Goal: Information Seeking & Learning: Learn about a topic

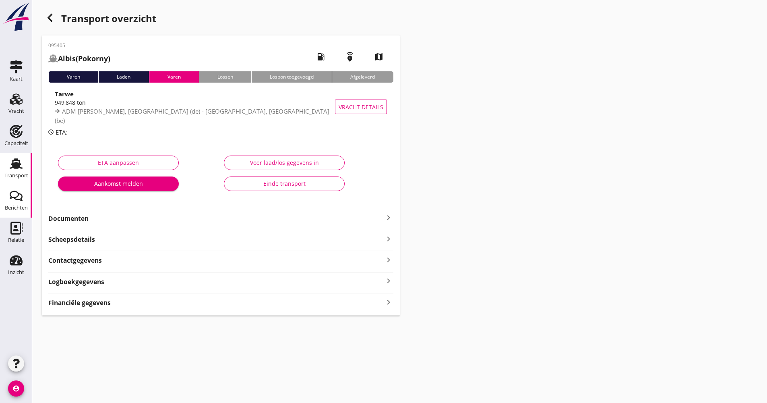
click at [23, 211] on div "Berichten" at bounding box center [16, 207] width 23 height 11
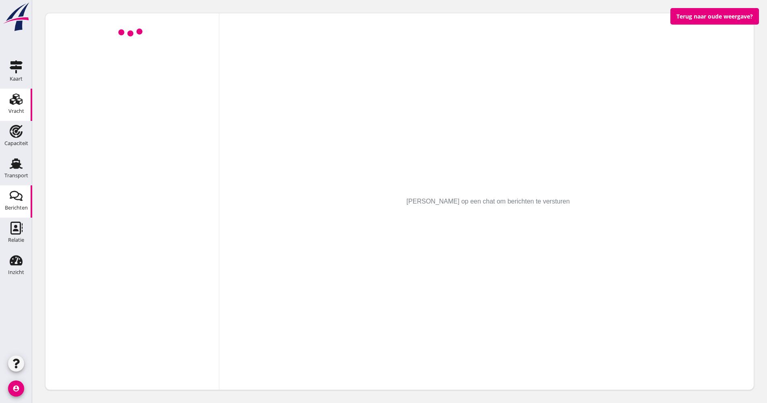
click at [17, 115] on div "Vracht" at bounding box center [16, 111] width 16 height 11
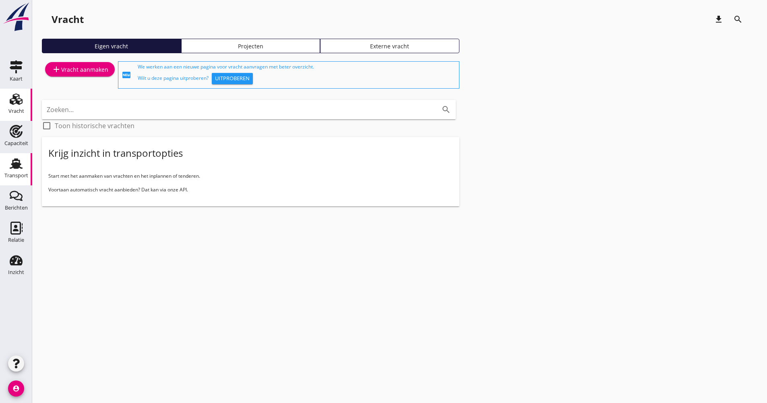
click at [10, 160] on icon "Transport" at bounding box center [16, 163] width 13 height 13
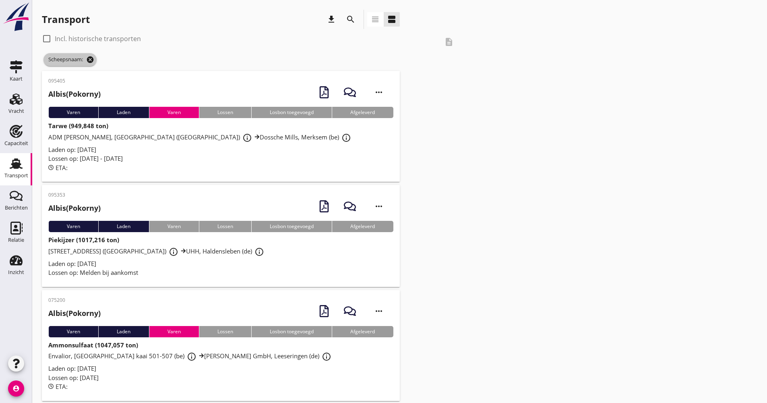
click at [91, 63] on icon "cancel" at bounding box center [90, 60] width 8 height 8
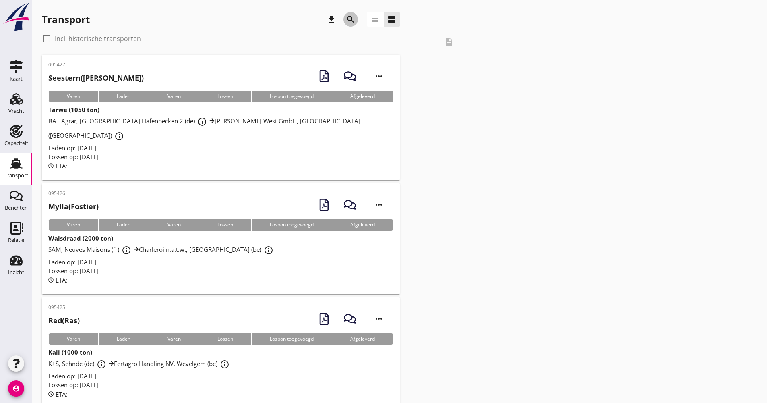
click at [347, 17] on icon "search" at bounding box center [351, 19] width 10 height 10
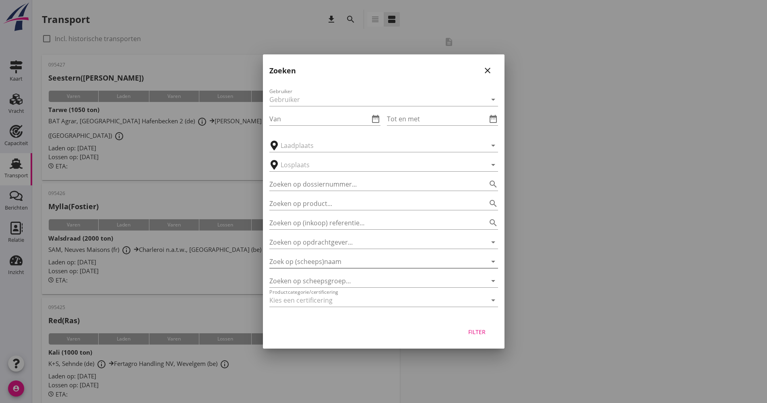
click at [337, 265] on input "Zoek op (scheeps)naam" at bounding box center [372, 261] width 206 height 13
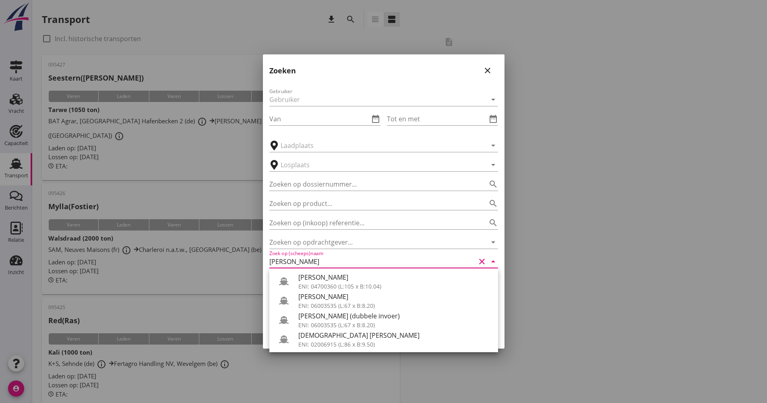
click at [333, 274] on div "[PERSON_NAME]" at bounding box center [394, 277] width 193 height 10
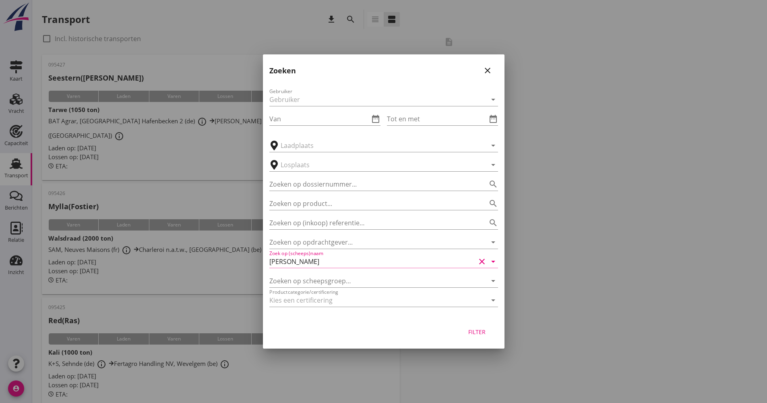
click at [471, 333] on div "Filter" at bounding box center [477, 331] width 23 height 8
type input "[PERSON_NAME]"
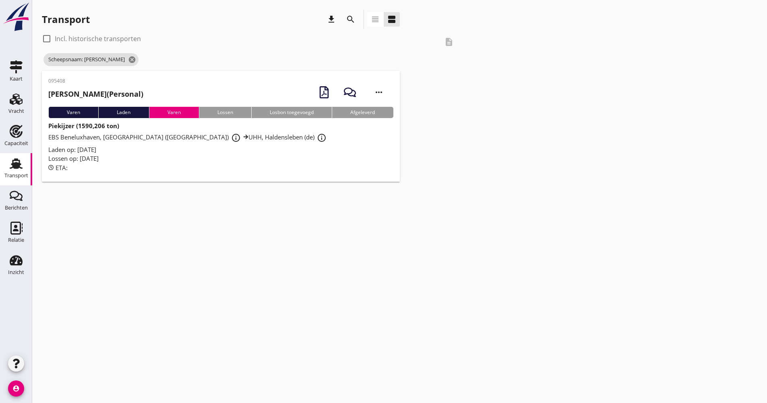
click at [248, 148] on div "Laden op: [DATE]" at bounding box center [220, 149] width 345 height 9
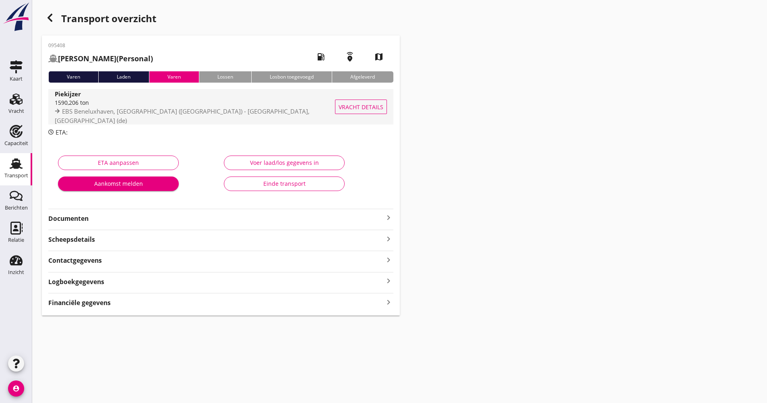
click at [228, 116] on span "EBS Beneluxhaven, [GEOGRAPHIC_DATA] ([GEOGRAPHIC_DATA]) - [GEOGRAPHIC_DATA], [G…" at bounding box center [182, 115] width 255 height 17
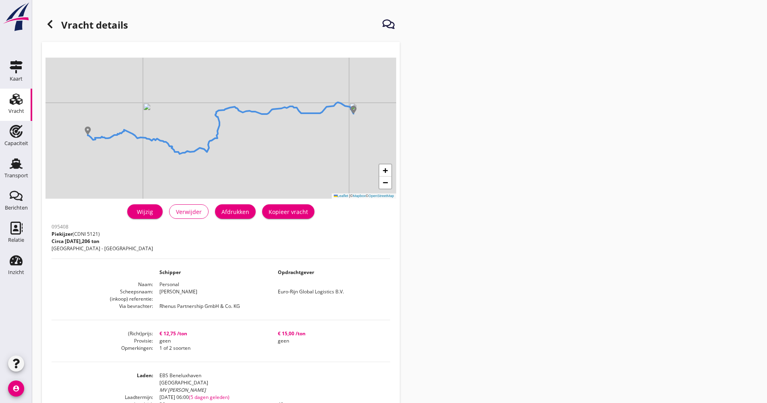
drag, startPoint x: 278, startPoint y: 327, endPoint x: 295, endPoint y: 343, distance: 23.7
click at [295, 343] on div "095408 Piekijzer (CDNI 5121) Circa [DATE],206 ton [GEOGRAPHIC_DATA] - Haldensle…" at bounding box center [221, 396] width 339 height 350
click at [295, 343] on dd "geen" at bounding box center [330, 340] width 118 height 7
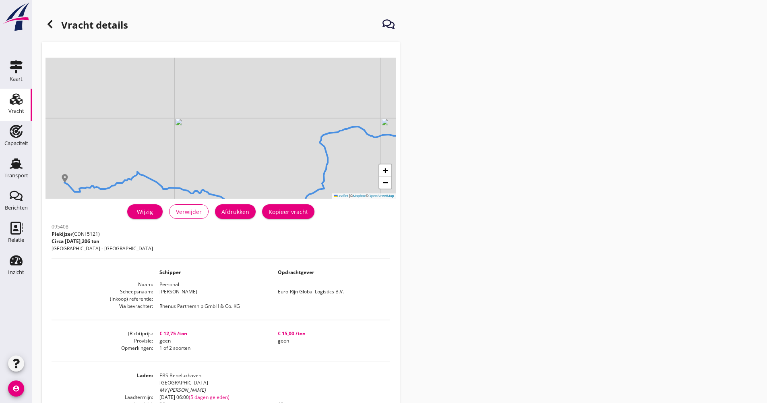
click at [58, 29] on h1 "Vracht details" at bounding box center [85, 25] width 86 height 19
click at [52, 27] on icon at bounding box center [50, 24] width 10 height 10
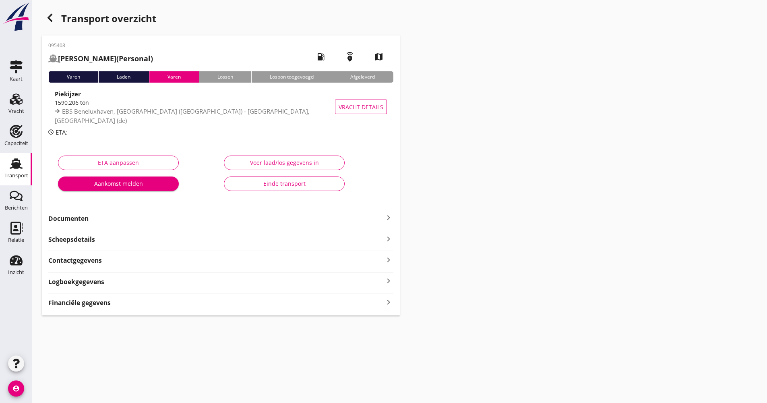
click at [59, 20] on div "Transport overzicht" at bounding box center [221, 19] width 358 height 19
click at [47, 17] on icon "button" at bounding box center [50, 18] width 10 height 10
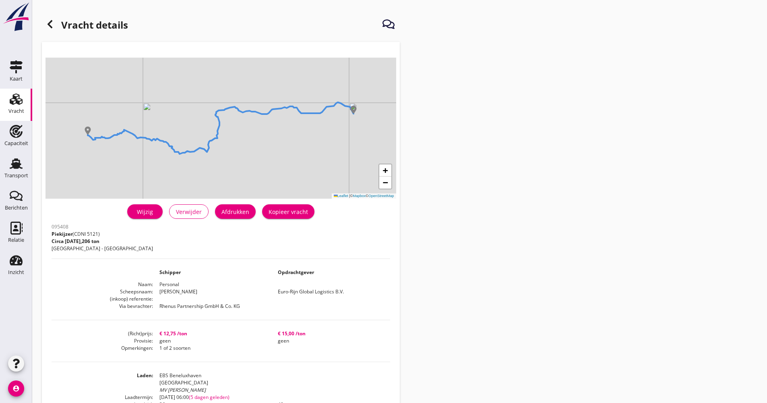
click at [46, 24] on icon at bounding box center [50, 24] width 10 height 10
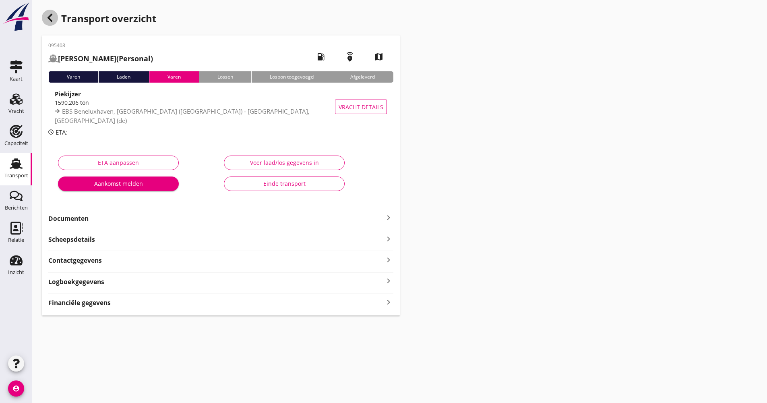
click at [50, 14] on icon "button" at bounding box center [50, 18] width 10 height 10
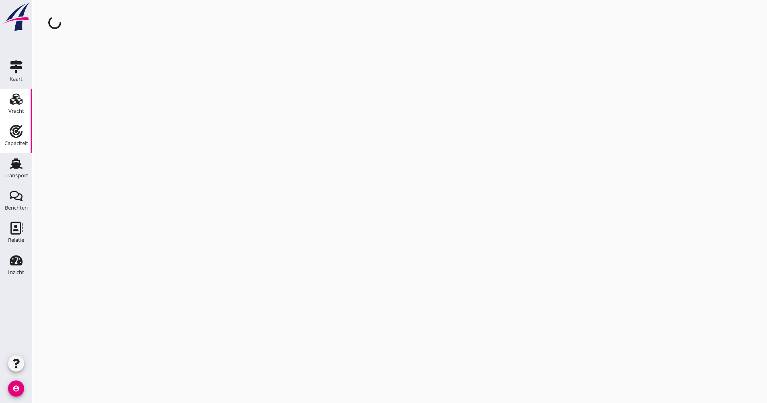
click at [17, 134] on use at bounding box center [16, 131] width 13 height 13
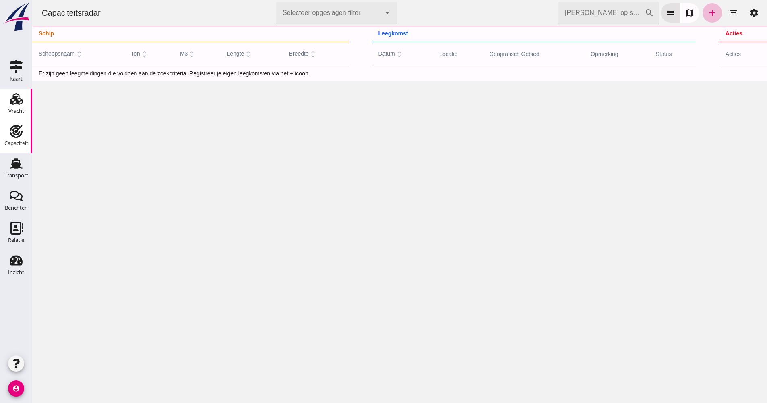
click at [30, 103] on link "Vracht Vracht" at bounding box center [16, 105] width 32 height 32
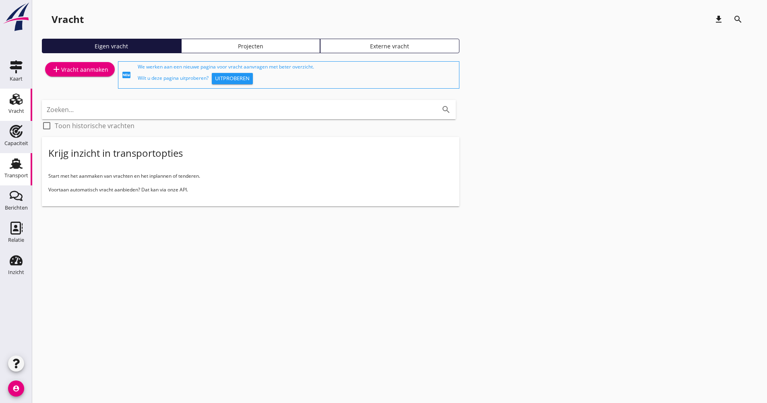
click at [17, 162] on icon "Transport" at bounding box center [16, 163] width 13 height 13
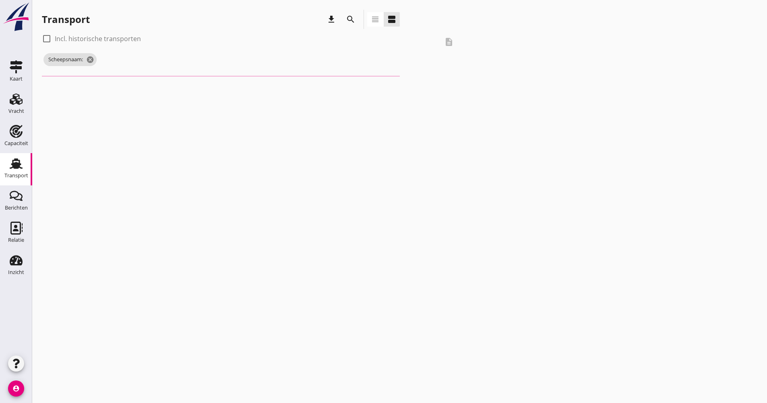
click at [350, 20] on icon "search" at bounding box center [351, 19] width 10 height 10
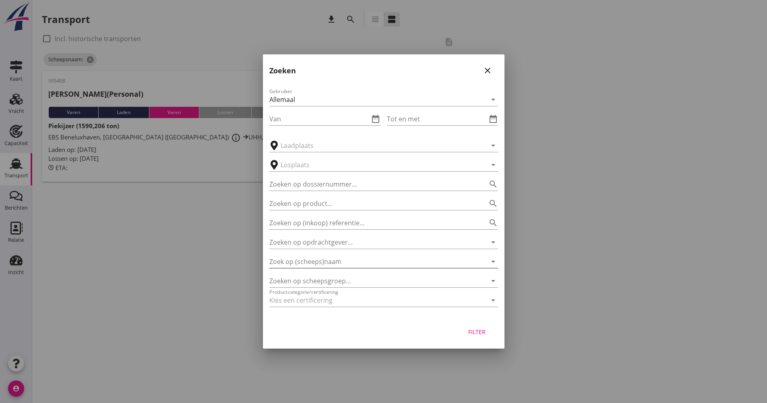
click at [340, 259] on input "Zoek op (scheeps)naam" at bounding box center [372, 261] width 206 height 13
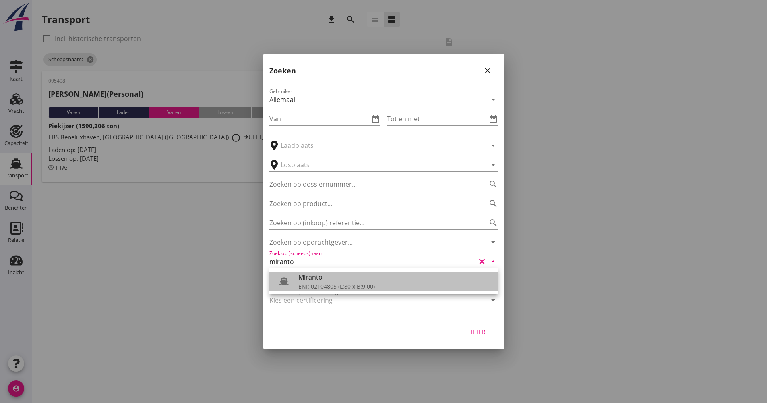
click at [338, 280] on div "Miranto" at bounding box center [394, 277] width 193 height 10
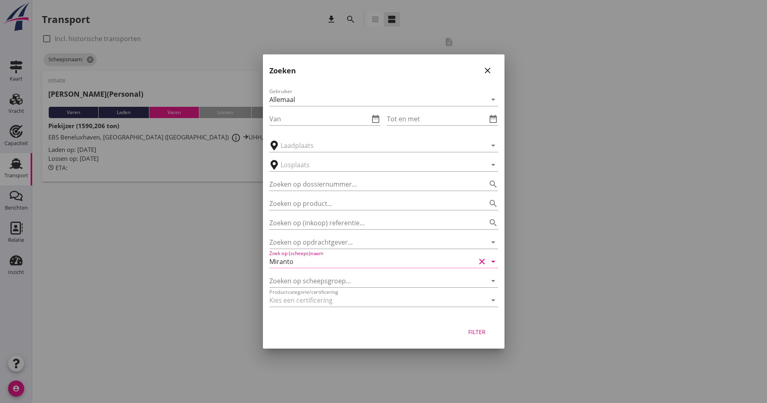
click at [484, 335] on div "Filter" at bounding box center [477, 331] width 23 height 8
type input "Miranto"
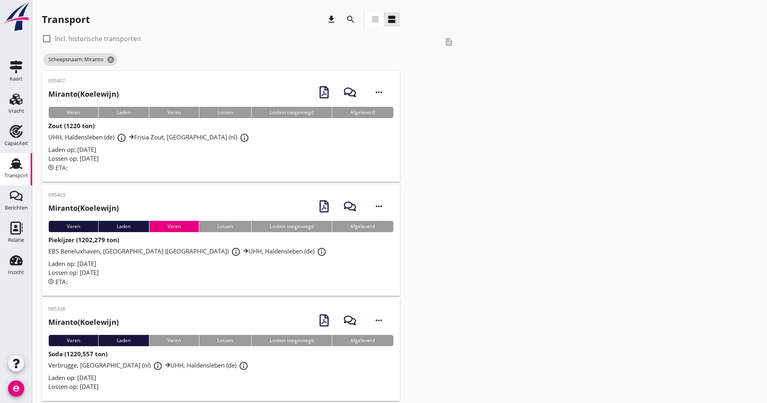
click at [217, 270] on div "Lossen op: [DATE]" at bounding box center [220, 272] width 345 height 9
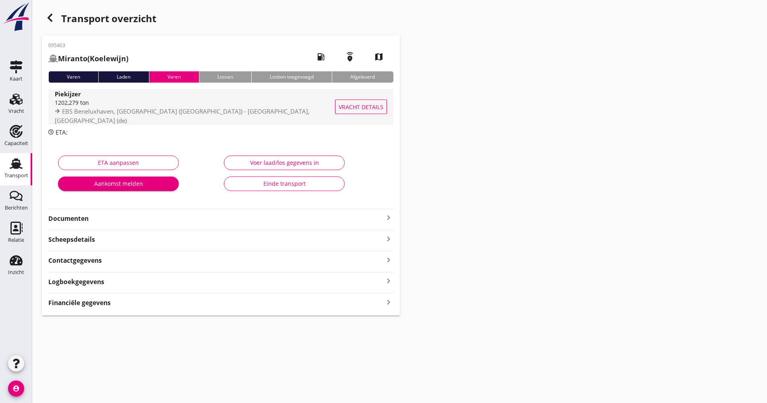
click at [208, 113] on span "EBS Beneluxhaven, [GEOGRAPHIC_DATA] ([GEOGRAPHIC_DATA]) - [GEOGRAPHIC_DATA], [G…" at bounding box center [182, 115] width 255 height 17
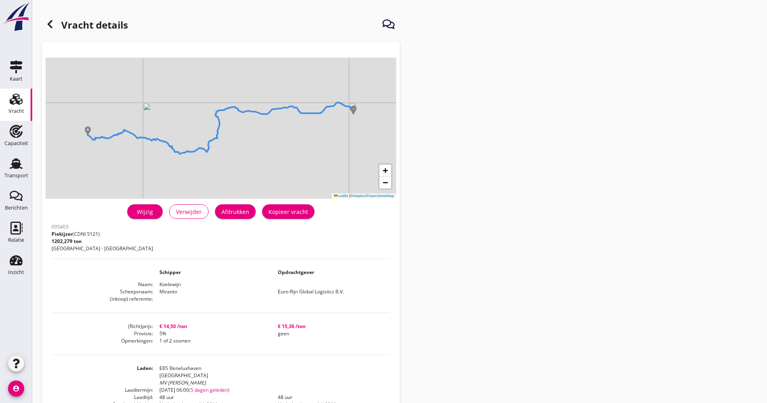
click at [56, 21] on div at bounding box center [50, 24] width 16 height 16
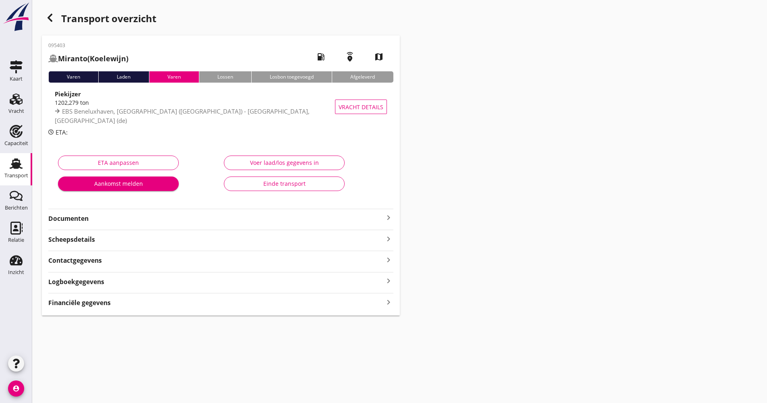
click at [13, 166] on use at bounding box center [16, 163] width 13 height 10
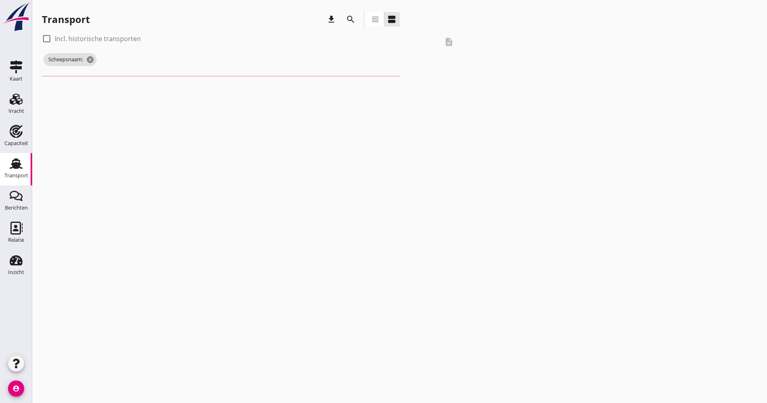
click at [352, 16] on icon "search" at bounding box center [351, 19] width 10 height 10
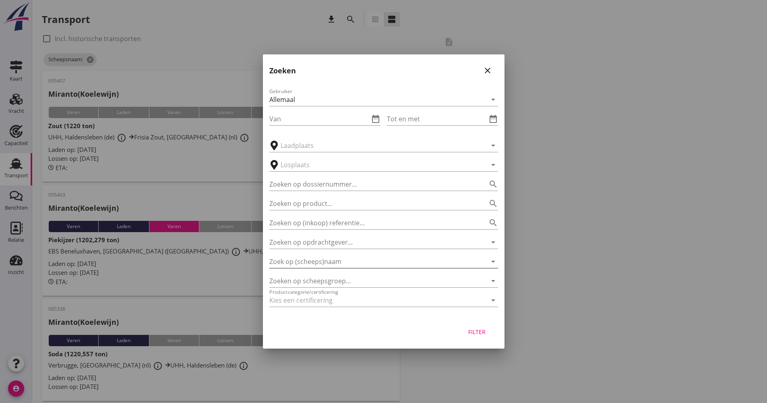
click at [326, 257] on input "Zoek op (scheeps)naam" at bounding box center [372, 261] width 206 height 13
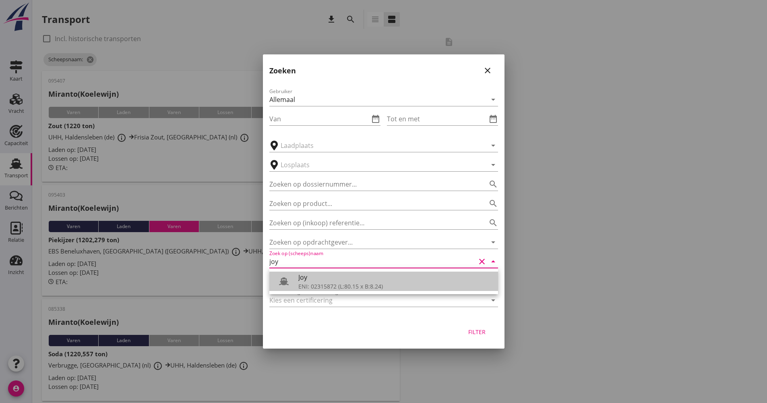
drag, startPoint x: 312, startPoint y: 285, endPoint x: 320, endPoint y: 280, distance: 9.9
click at [311, 286] on div "ENI: 02315872 (L:80.15 x B:8.24)" at bounding box center [394, 286] width 193 height 8
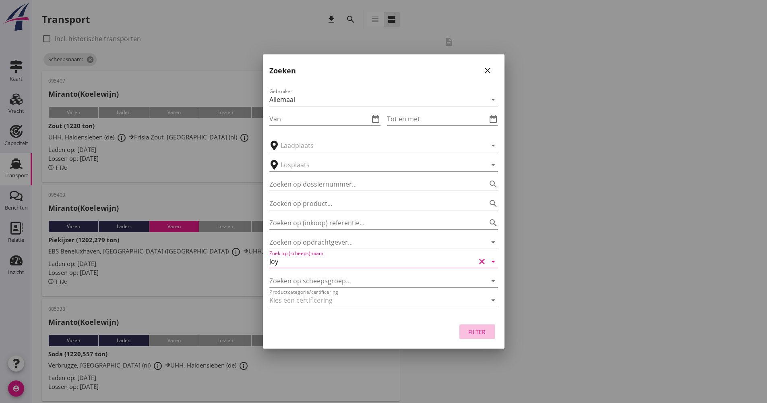
click at [482, 333] on div "Filter" at bounding box center [477, 331] width 23 height 8
type input "Joy"
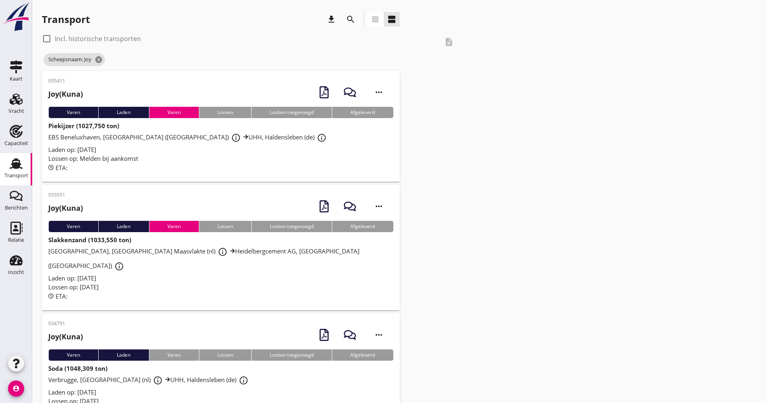
click at [219, 159] on div "Lossen op: Melden bij aankomst" at bounding box center [220, 158] width 345 height 9
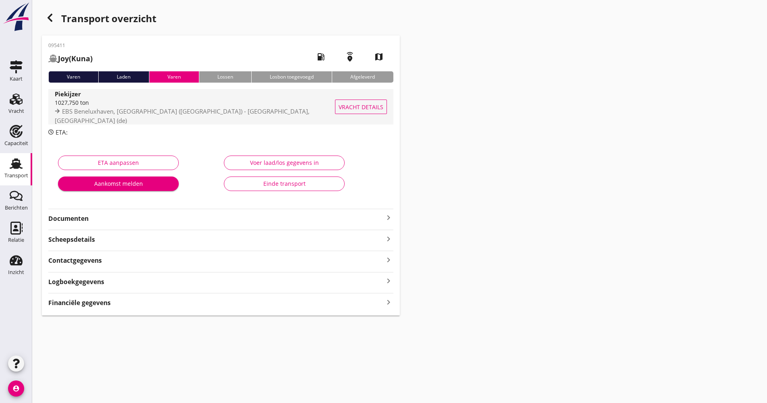
click at [150, 122] on div "Piekijzer 1027,750 ton EBS Beneluxhaven, [GEOGRAPHIC_DATA] (nl) - [GEOGRAPHIC_D…" at bounding box center [198, 106] width 287 height 35
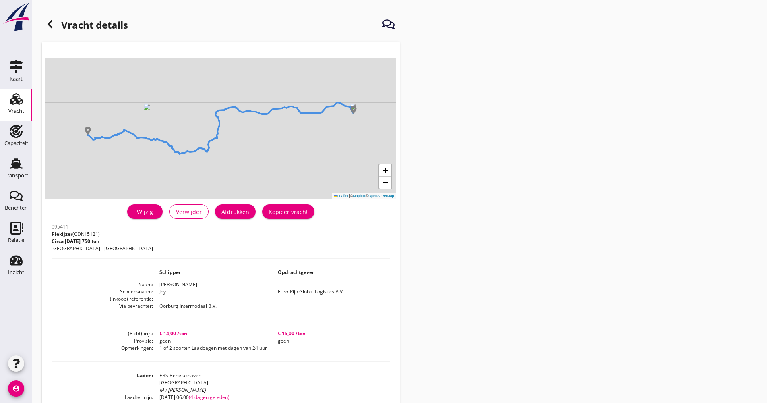
click at [49, 22] on icon at bounding box center [50, 24] width 10 height 10
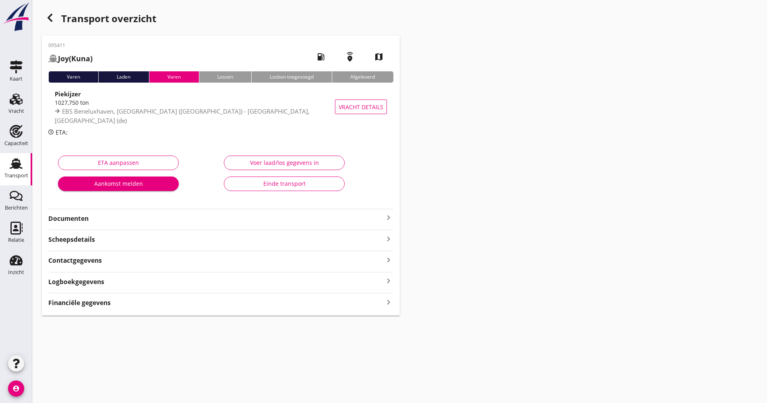
click at [59, 10] on div "Transport overzicht" at bounding box center [221, 19] width 358 height 19
click at [49, 15] on icon "button" at bounding box center [50, 18] width 10 height 10
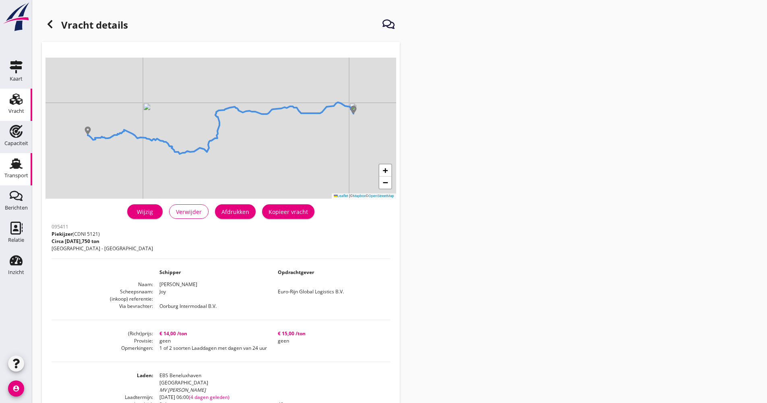
click at [15, 174] on div "Transport" at bounding box center [16, 175] width 24 height 5
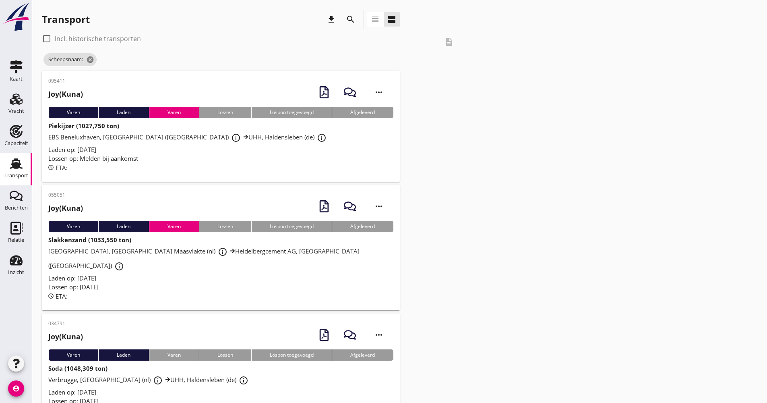
click at [350, 19] on icon "search" at bounding box center [351, 19] width 10 height 10
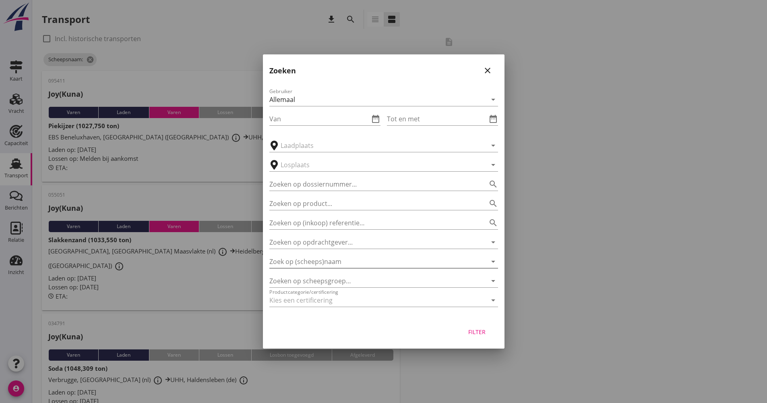
click at [337, 259] on input "Zoek op (scheeps)naam" at bounding box center [372, 261] width 206 height 13
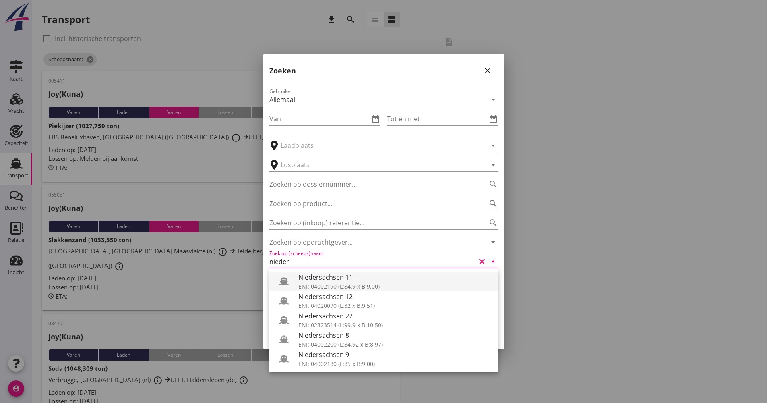
click at [338, 280] on div "Niedersachsen 11" at bounding box center [394, 277] width 193 height 10
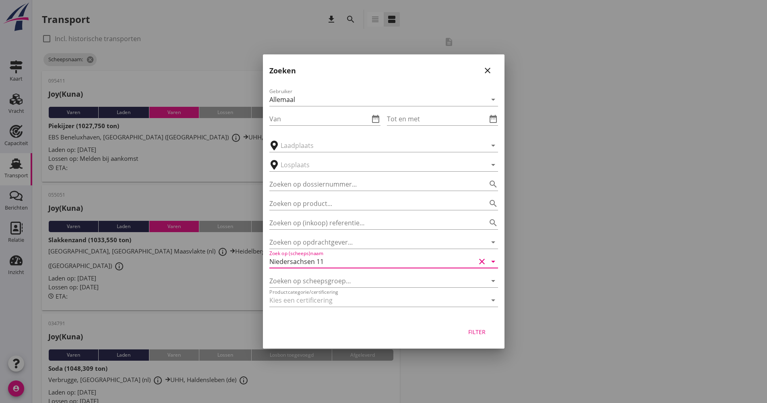
click at [472, 331] on div "Filter" at bounding box center [477, 331] width 23 height 8
type input "Niedersachsen 11"
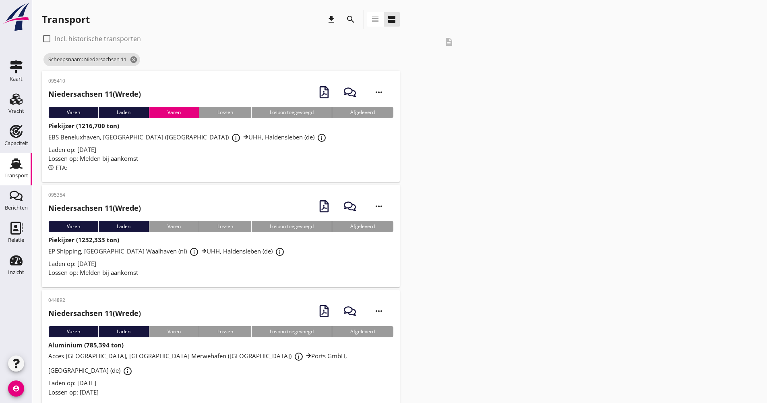
click at [290, 139] on div "EBS Beneluxhaven, [GEOGRAPHIC_DATA] ([GEOGRAPHIC_DATA]) info_outline UHH, Halde…" at bounding box center [220, 137] width 345 height 14
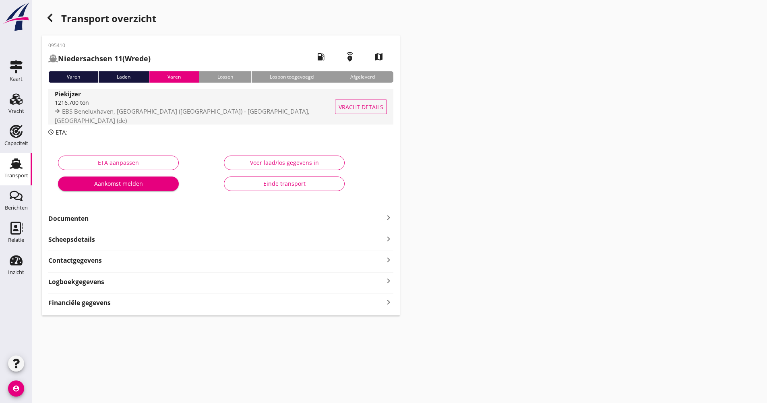
click at [198, 98] on div "Piekijzer" at bounding box center [198, 93] width 287 height 9
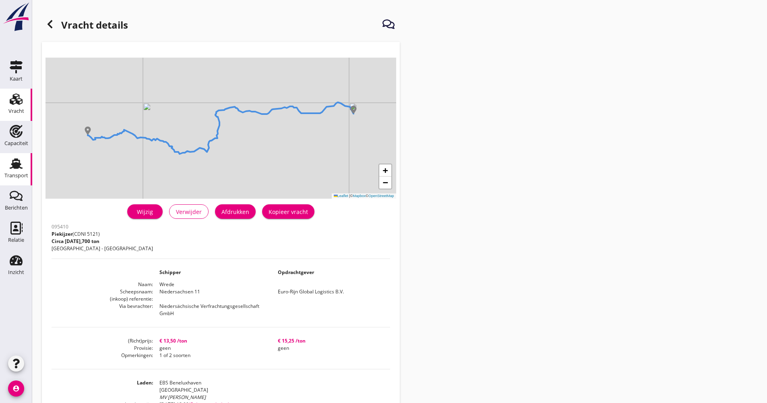
click at [25, 176] on div "Transport" at bounding box center [16, 175] width 24 height 5
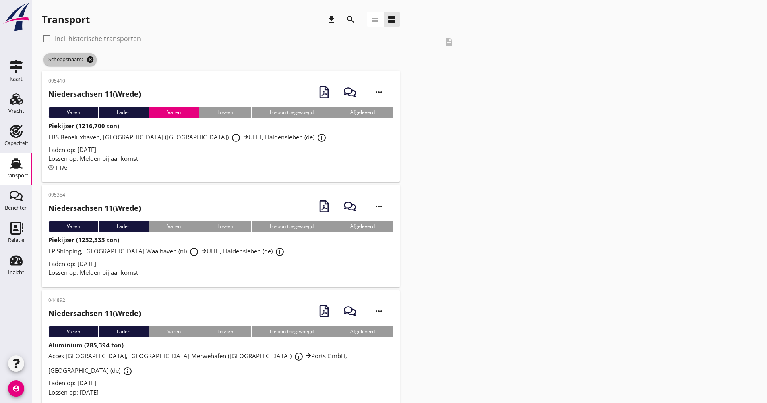
click at [93, 61] on icon "cancel" at bounding box center [90, 60] width 8 height 8
